Goal: Information Seeking & Learning: Learn about a topic

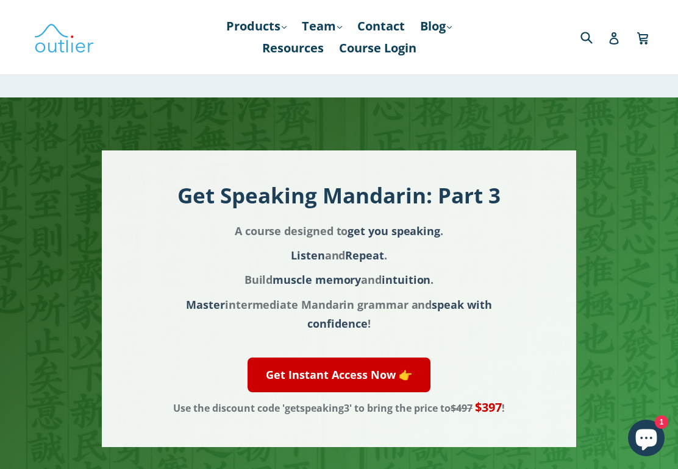
scroll to position [9, 0]
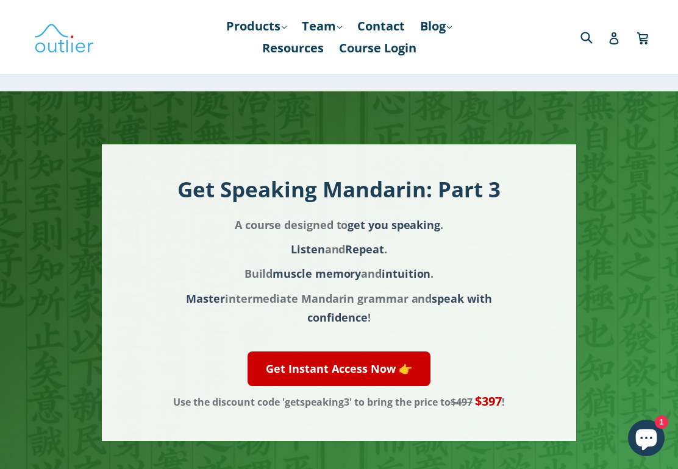
click at [438, 30] on link "Blog .cls-1{fill:#231f20} expand" at bounding box center [436, 26] width 44 height 22
click at [449, 65] on link "Chinese" at bounding box center [461, 59] width 74 height 23
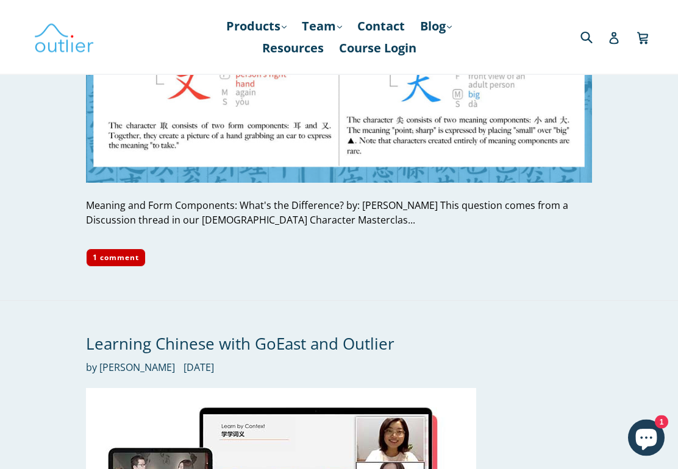
scroll to position [5252, 0]
click at [302, 49] on link "Resources" at bounding box center [293, 48] width 74 height 22
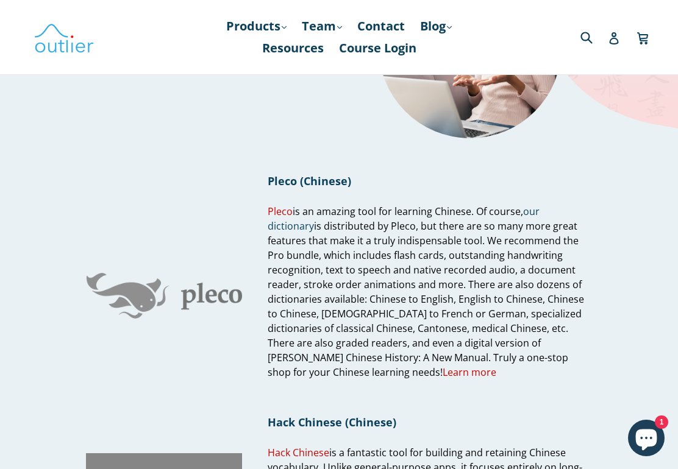
scroll to position [138, 0]
